Goal: Download file/media

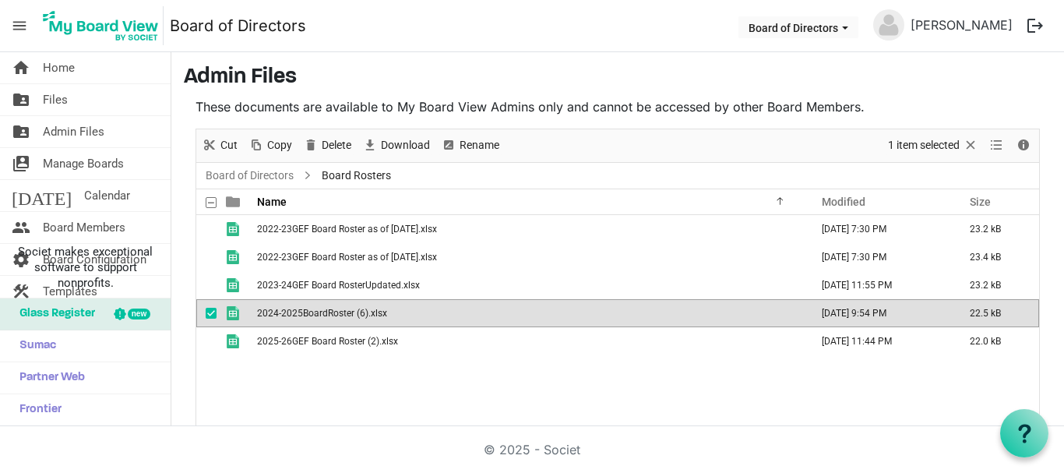
scroll to position [52, 0]
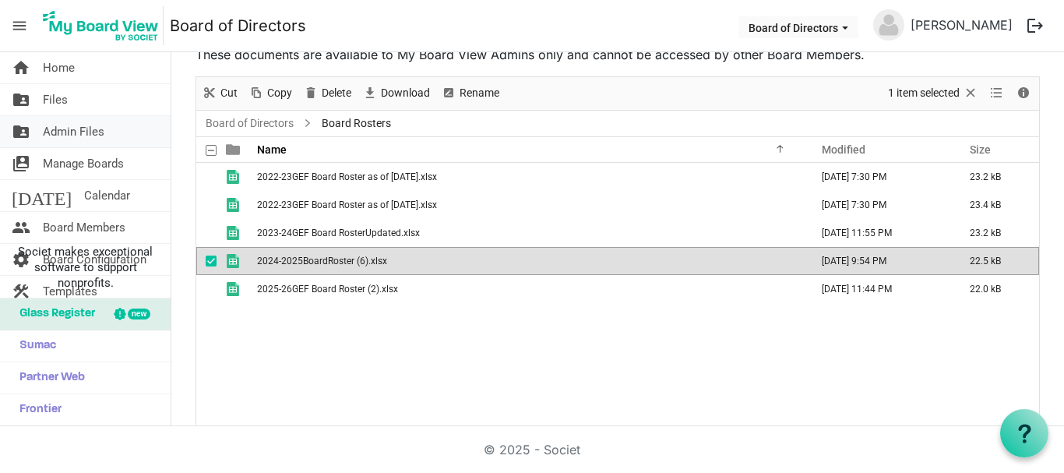
click at [90, 136] on span "Admin Files" at bounding box center [74, 131] width 62 height 31
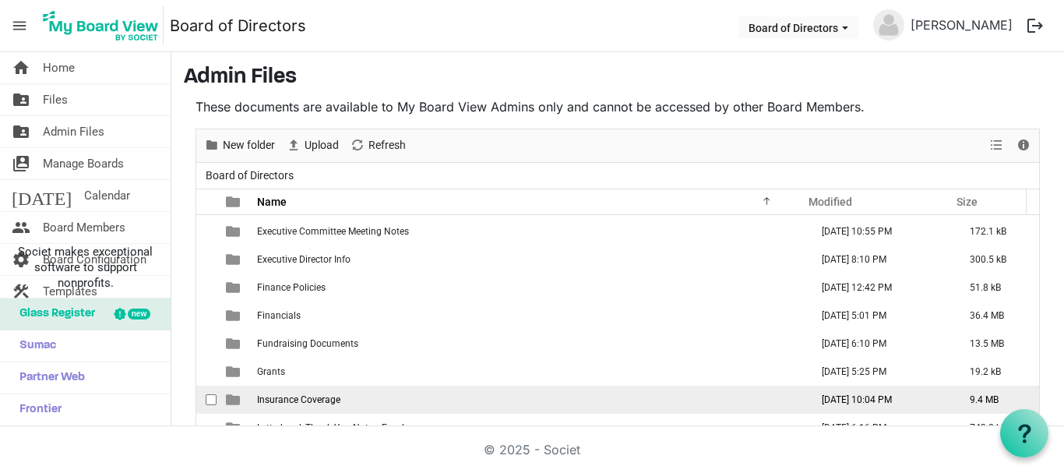
scroll to position [156, 0]
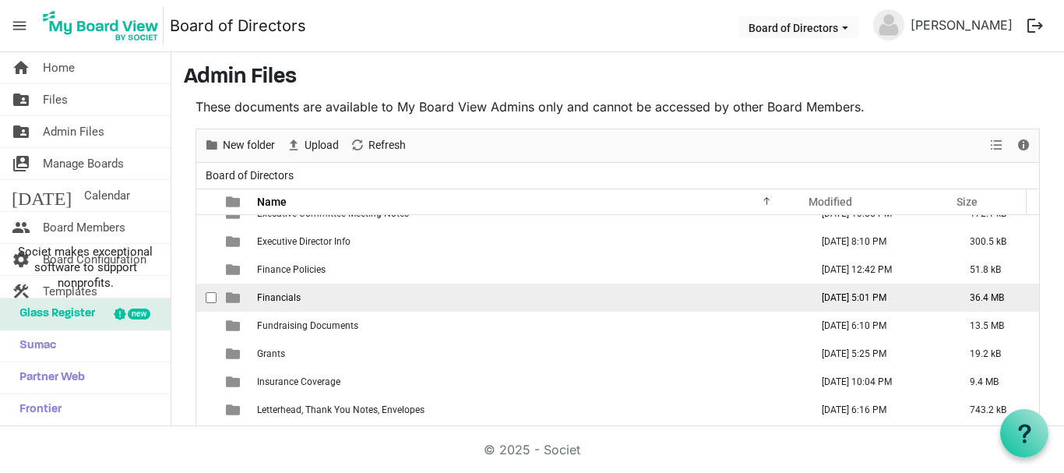
click at [287, 295] on span "Financials" at bounding box center [279, 297] width 44 height 11
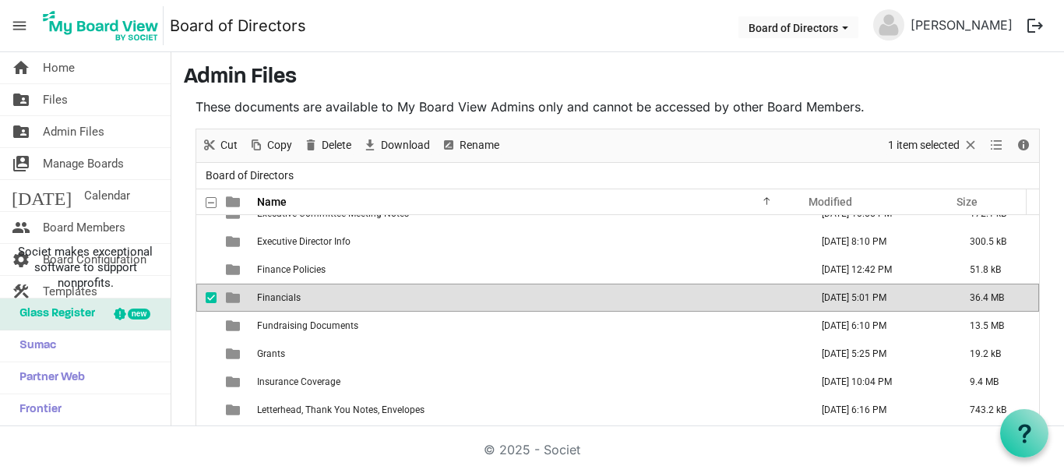
click at [287, 295] on span "Financials" at bounding box center [279, 297] width 44 height 11
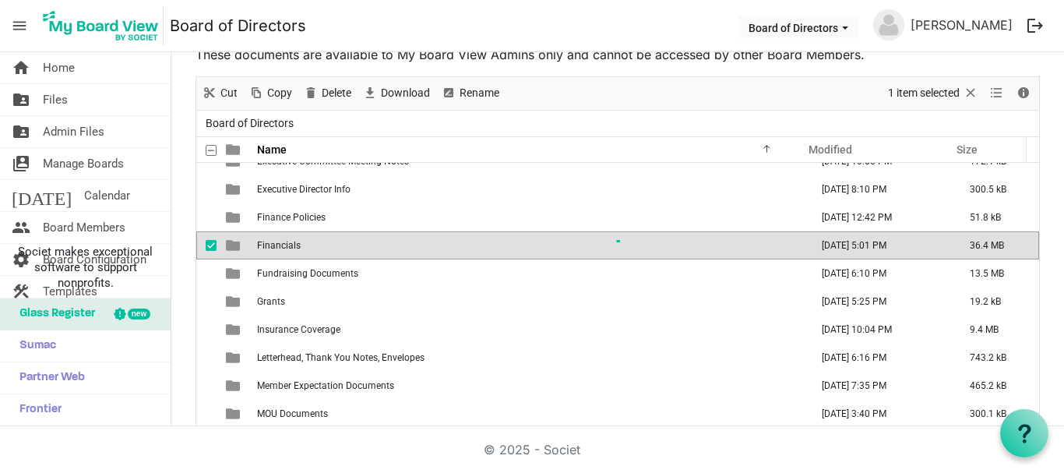
scroll to position [0, 0]
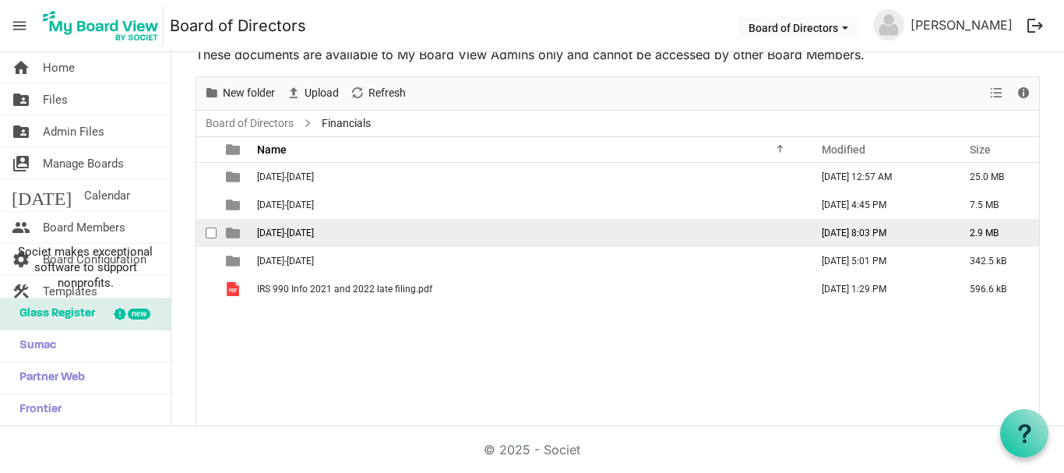
click at [298, 228] on span "[DATE]-[DATE]" at bounding box center [285, 233] width 57 height 11
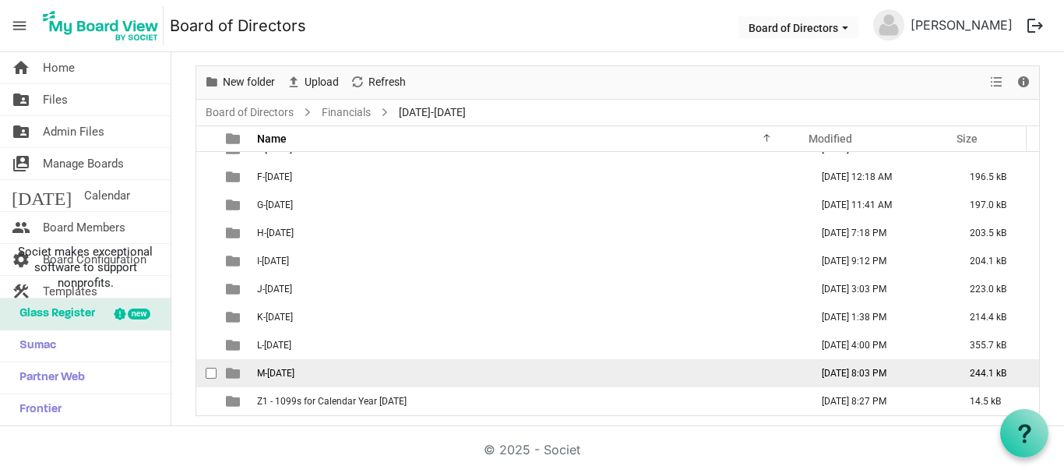
scroll to position [65, 0]
click at [295, 365] on span "M-[DATE]" at bounding box center [275, 370] width 37 height 11
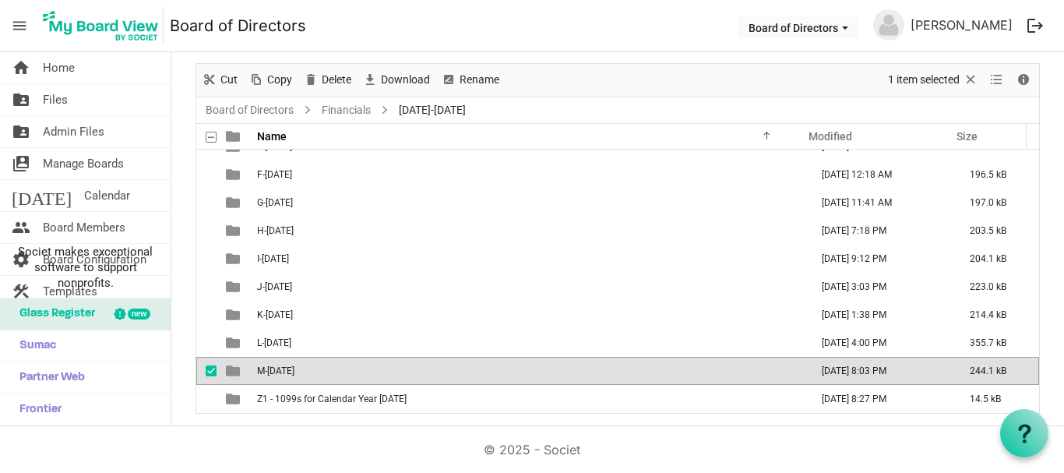
click at [295, 365] on span "M-[DATE]" at bounding box center [275, 370] width 37 height 11
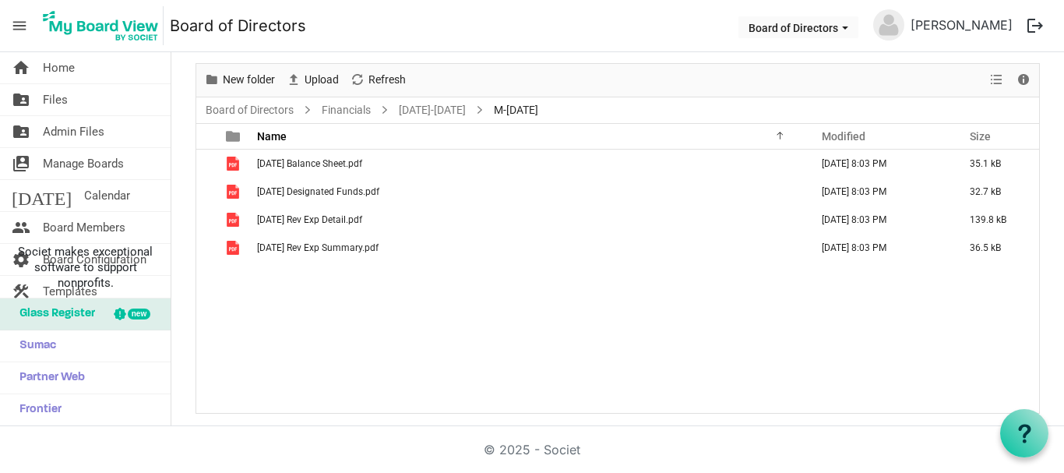
scroll to position [0, 0]
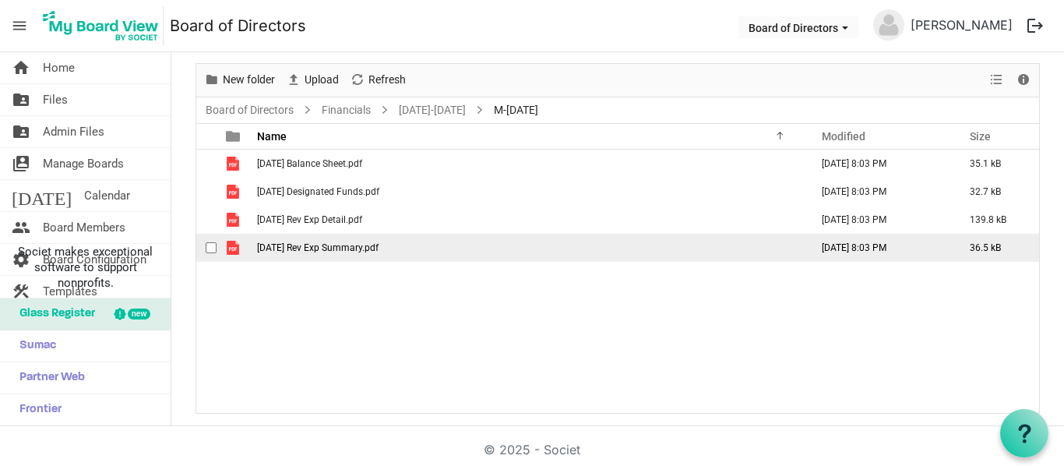
click at [298, 250] on span "[DATE] Rev Exp Summary.pdf" at bounding box center [318, 247] width 122 height 11
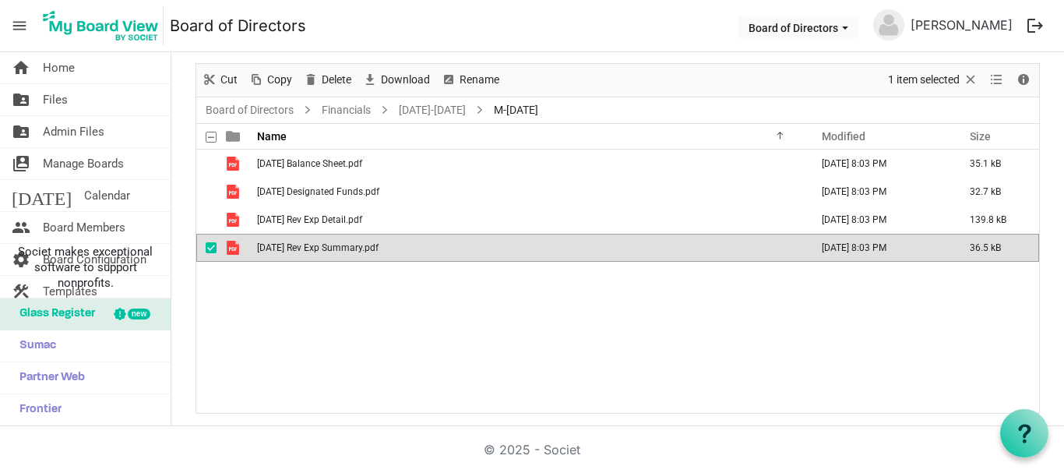
click at [298, 250] on span "[DATE] Rev Exp Summary.pdf" at bounding box center [318, 247] width 122 height 11
